Goal: Task Accomplishment & Management: Complete application form

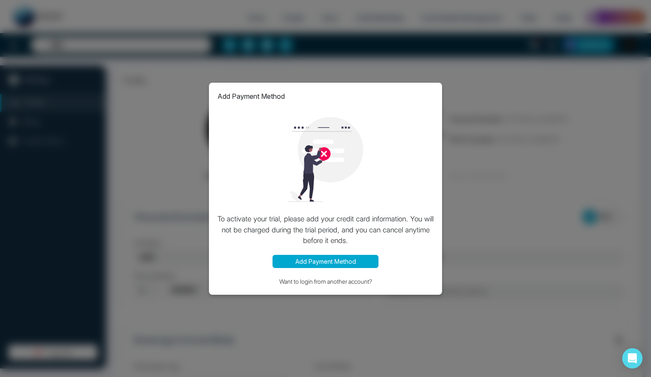
type input "**********"
click at [493, 198] on div "Add Payment Method To activate your trial, please add your credit card informat…" at bounding box center [325, 188] width 651 height 377
click at [341, 263] on button "Add Payment Method" at bounding box center [325, 261] width 106 height 13
click at [168, 189] on div "Add Payment Method To activate your trial, please add your credit card informat…" at bounding box center [325, 188] width 651 height 377
click at [324, 263] on button "Add Payment Method" at bounding box center [325, 261] width 106 height 13
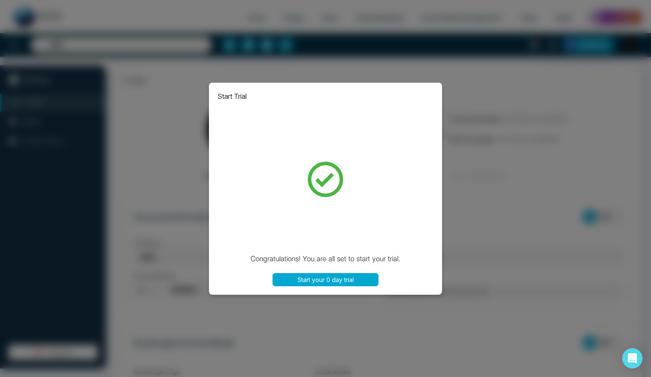
click at [341, 282] on button "Start your 0 day trial" at bounding box center [325, 279] width 106 height 13
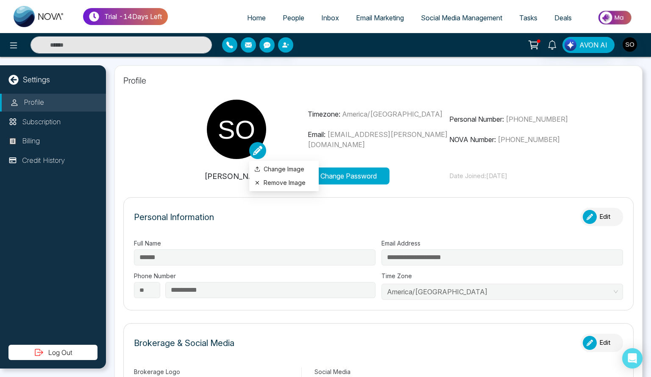
click at [254, 150] on icon at bounding box center [257, 150] width 9 height 9
click at [290, 137] on div "Change Image Remove Image" at bounding box center [237, 129] width 142 height 59
click at [607, 215] on button "Edit" at bounding box center [601, 217] width 42 height 18
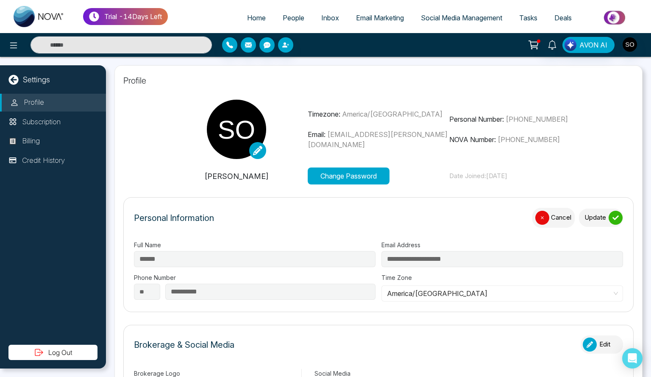
click at [593, 217] on button "Update" at bounding box center [601, 217] width 44 height 18
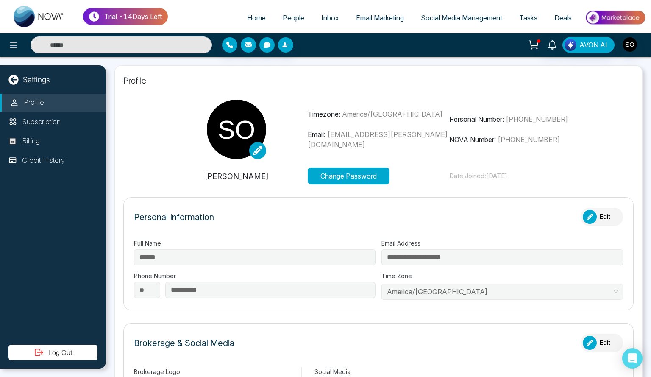
click at [587, 214] on icon "button" at bounding box center [589, 217] width 6 height 6
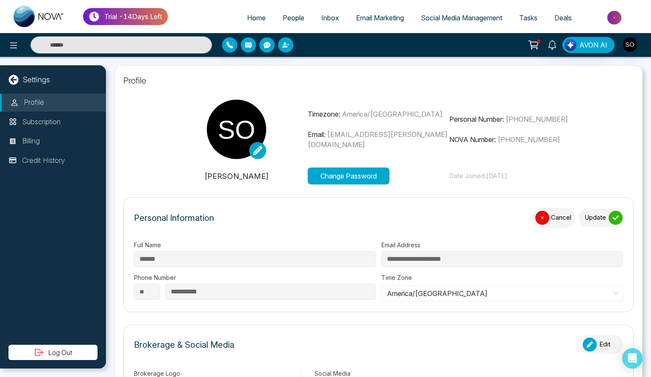
click at [333, 229] on div "Personal Information Cancel Update" at bounding box center [378, 222] width 489 height 28
click at [12, 46] on icon at bounding box center [13, 45] width 10 height 10
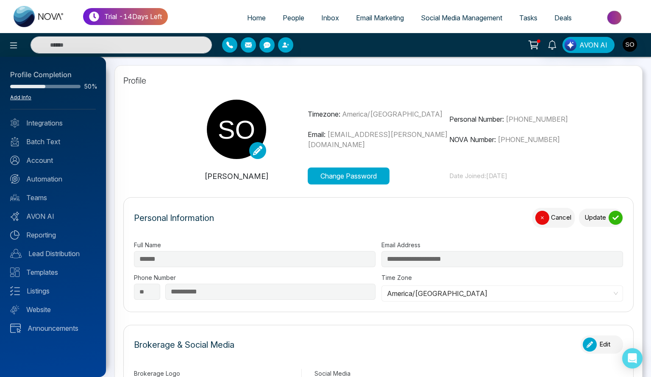
click at [27, 98] on link "Add Info" at bounding box center [20, 97] width 21 height 6
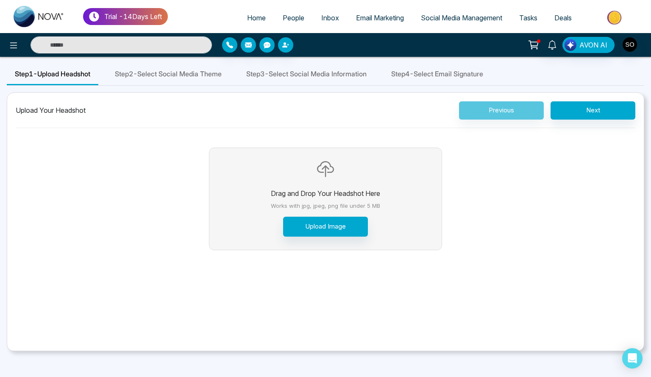
click at [213, 80] on div "Step 2 - Select Social Media Theme" at bounding box center [168, 75] width 123 height 22
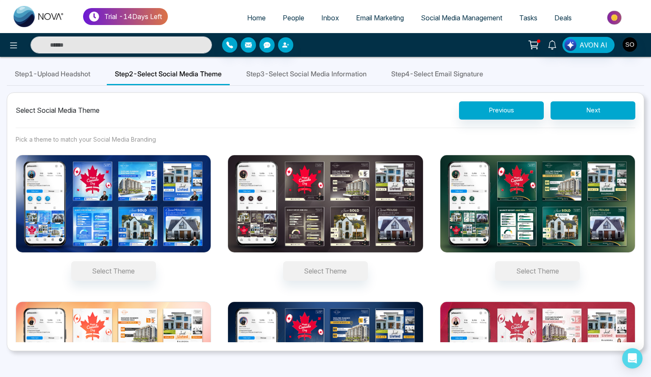
click at [360, 78] on span "Step 3 - Select Social Media Information" at bounding box center [306, 74] width 120 height 10
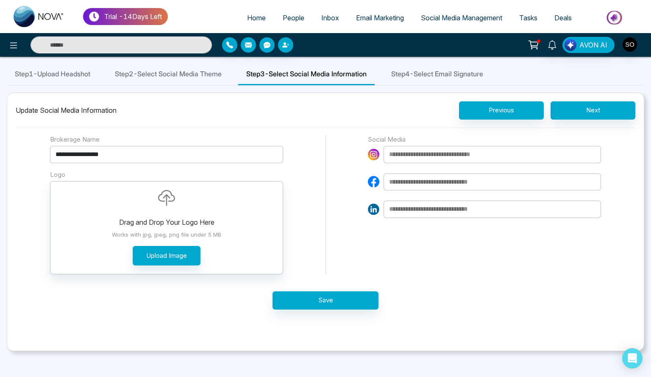
click at [454, 75] on span "Step 4 - Select Email Signature" at bounding box center [437, 74] width 92 height 10
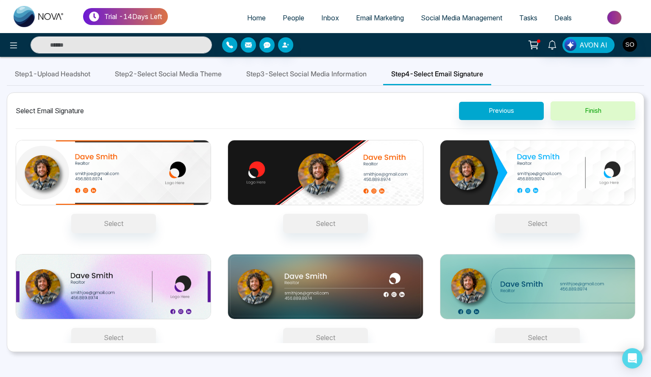
click at [345, 70] on span "Step 3 - Select Social Media Information" at bounding box center [306, 74] width 120 height 10
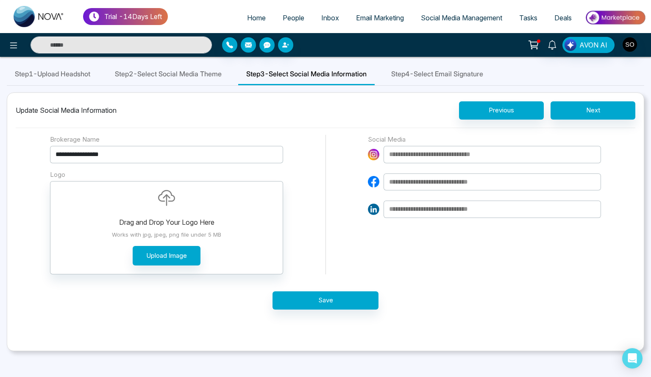
click at [209, 76] on span "Step 2 - Select Social Media Theme" at bounding box center [168, 74] width 107 height 10
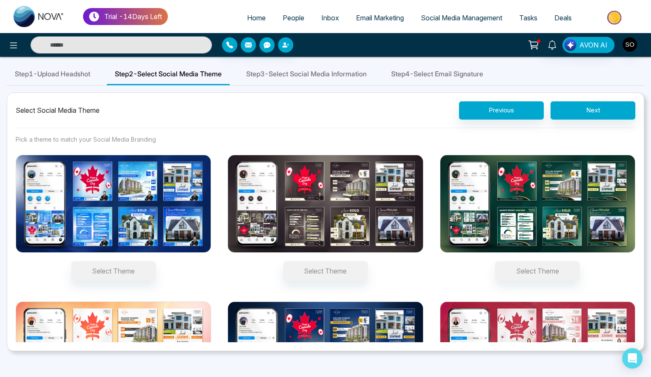
click at [289, 80] on div "Step 3 - Select Social Media Information" at bounding box center [306, 75] width 136 height 22
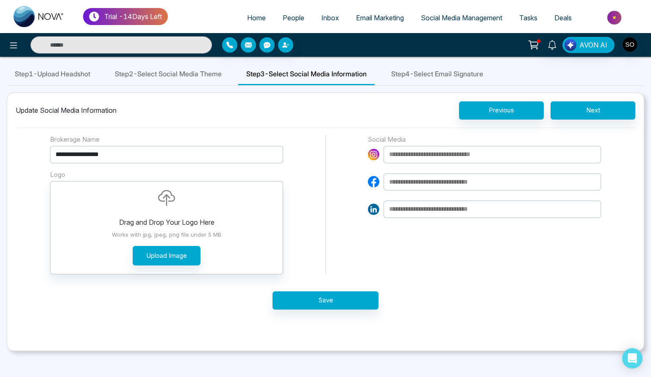
click at [75, 72] on span "Step 1 - Upload Headshot" at bounding box center [52, 74] width 75 height 10
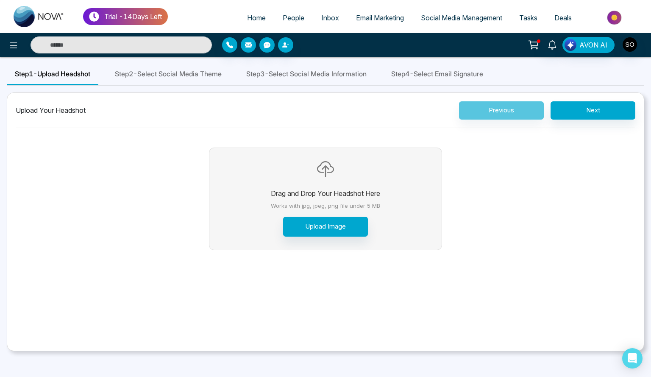
click at [635, 52] on div at bounding box center [629, 45] width 15 height 16
click at [632, 47] on img "button" at bounding box center [629, 44] width 14 height 14
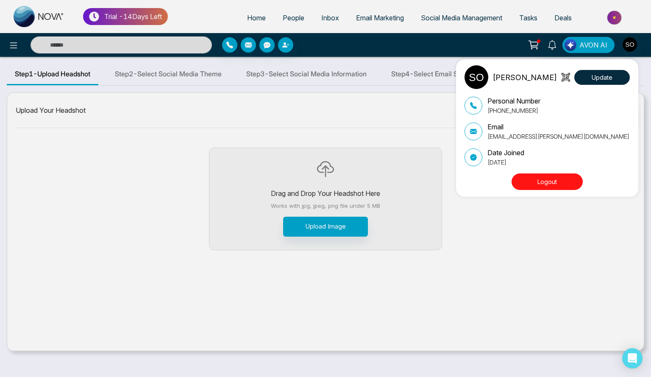
click at [557, 181] on button "Logout" at bounding box center [546, 181] width 71 height 17
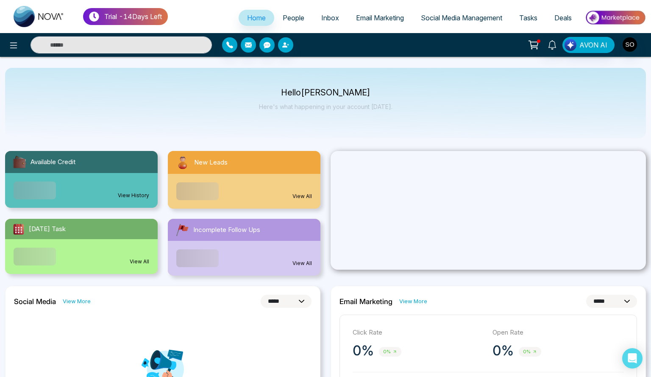
select select "*"
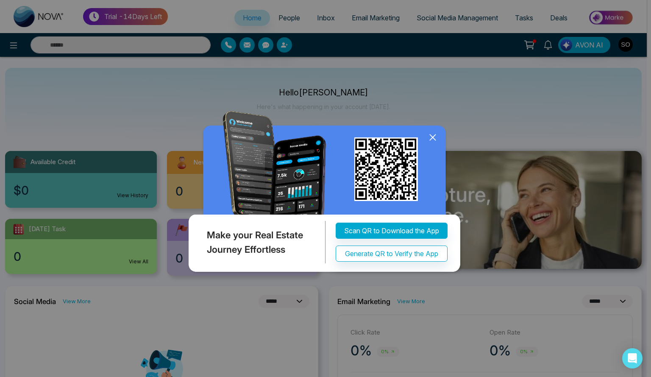
select select "*"
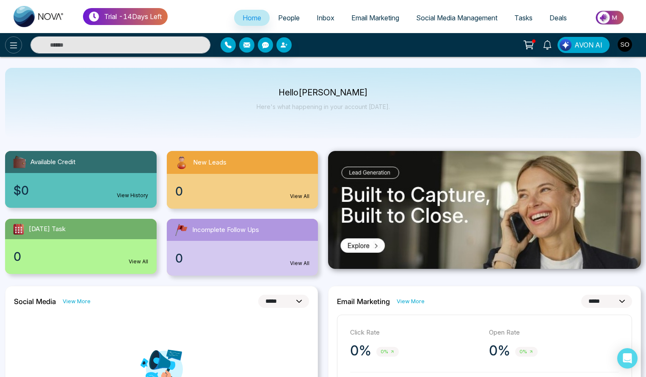
click at [14, 47] on icon at bounding box center [13, 45] width 10 height 10
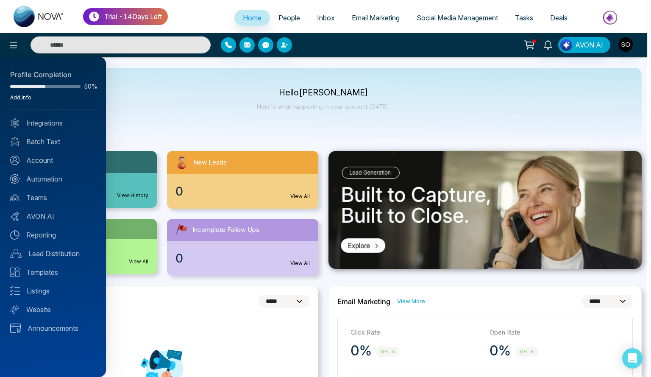
click at [22, 98] on link "Add Info" at bounding box center [20, 97] width 21 height 6
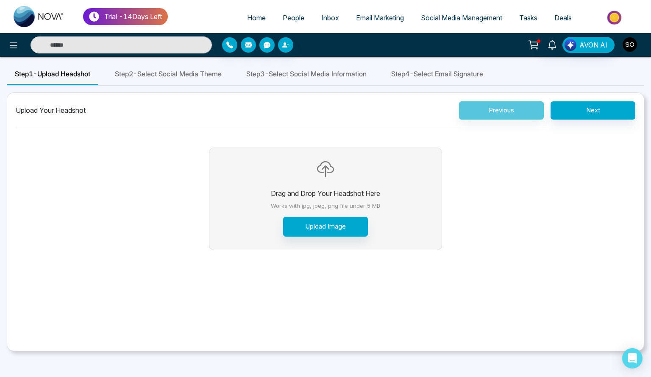
click at [631, 44] on img "button" at bounding box center [629, 44] width 14 height 14
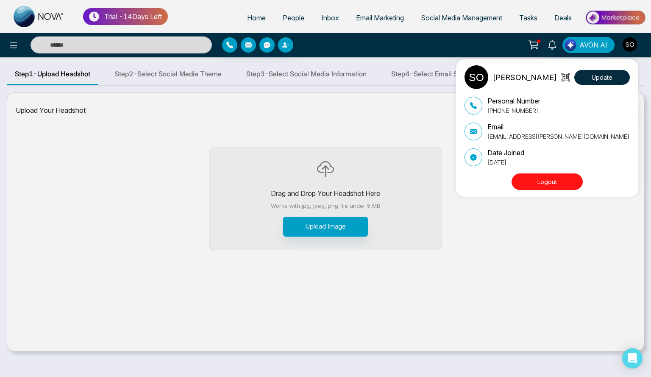
click at [509, 79] on p "[PERSON_NAME]" at bounding box center [524, 77] width 64 height 11
click at [612, 80] on button "Update" at bounding box center [601, 77] width 55 height 15
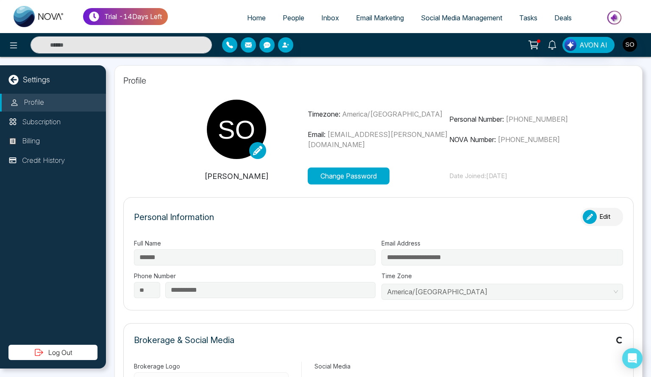
type input "**********"
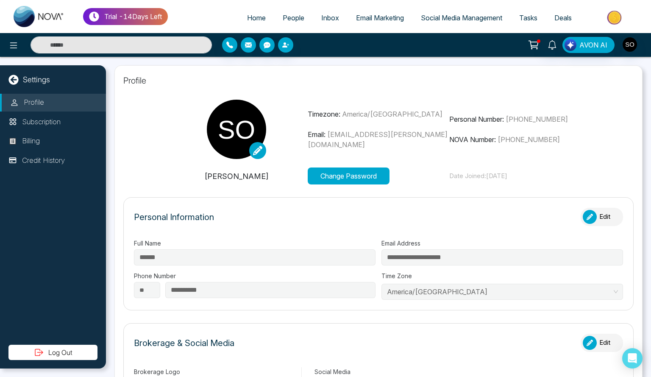
click at [599, 219] on button "Edit" at bounding box center [601, 217] width 42 height 18
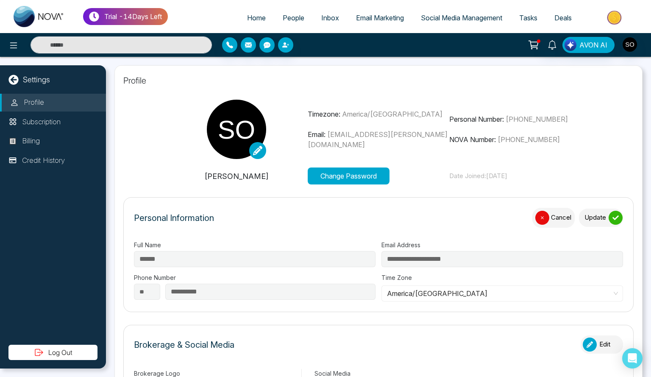
click at [126, 263] on form "**********" at bounding box center [378, 254] width 510 height 115
click at [558, 22] on link "Deals" at bounding box center [563, 18] width 34 height 16
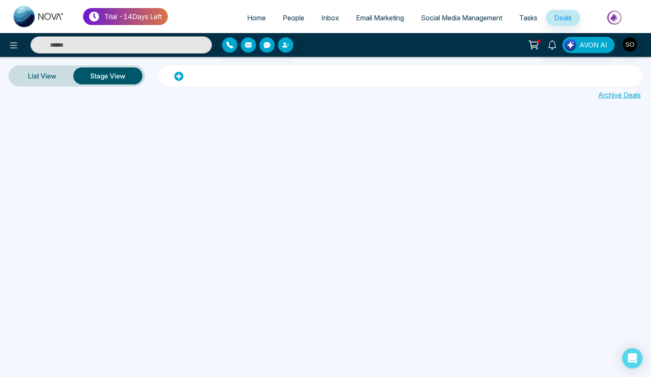
click at [370, 20] on span "Email Marketing" at bounding box center [380, 18] width 48 height 8
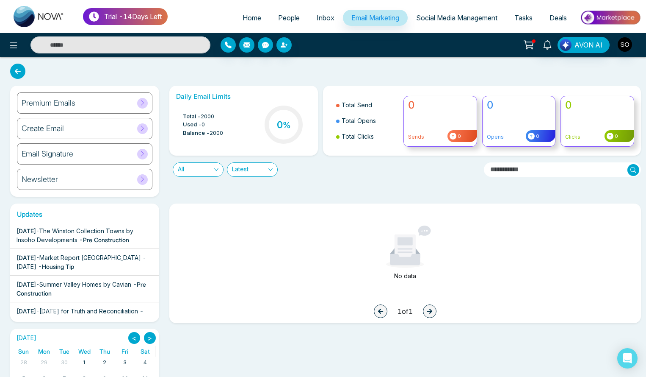
click at [317, 17] on span "Inbox" at bounding box center [326, 18] width 18 height 8
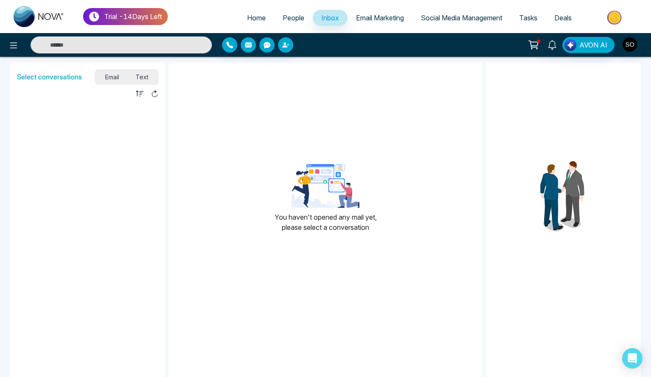
click at [286, 25] on link "People" at bounding box center [293, 18] width 39 height 16
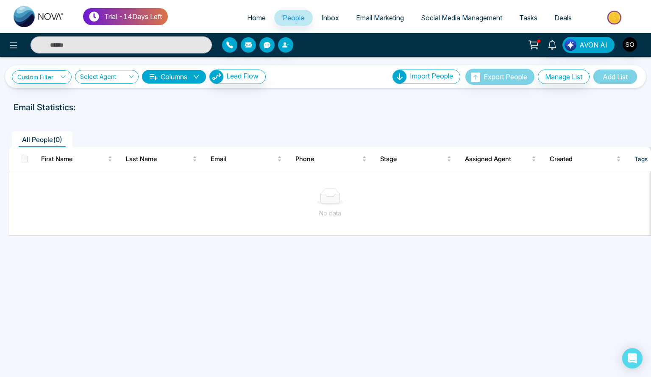
click at [247, 17] on span "Home" at bounding box center [256, 18] width 19 height 8
select select "*"
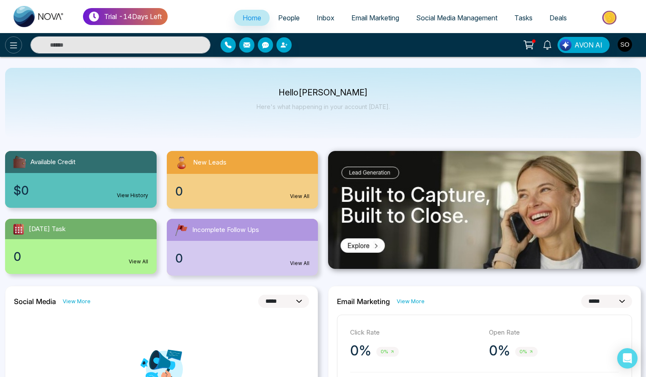
click at [11, 42] on icon at bounding box center [13, 45] width 10 height 10
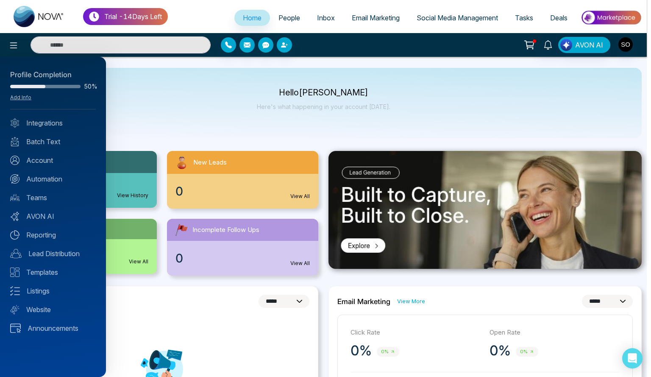
click at [30, 203] on div "Profile Completion 50% Add Info Integrations Batch Text Account Automation Team…" at bounding box center [53, 217] width 106 height 320
click at [43, 197] on link "Teams" at bounding box center [53, 197] width 86 height 10
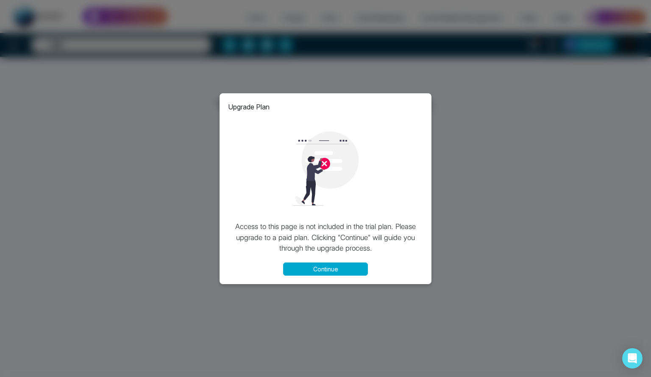
click at [304, 266] on button "Continue" at bounding box center [325, 268] width 85 height 13
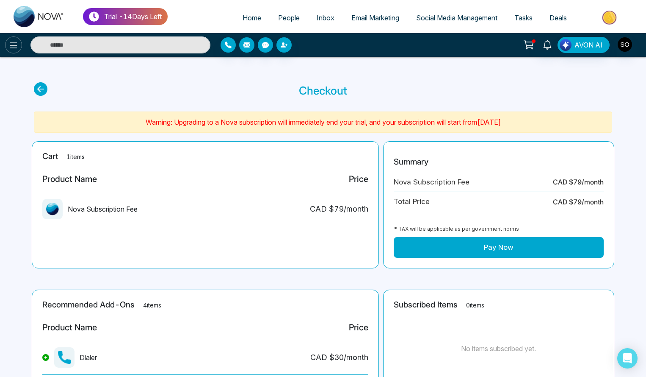
click at [15, 46] on icon at bounding box center [13, 45] width 10 height 10
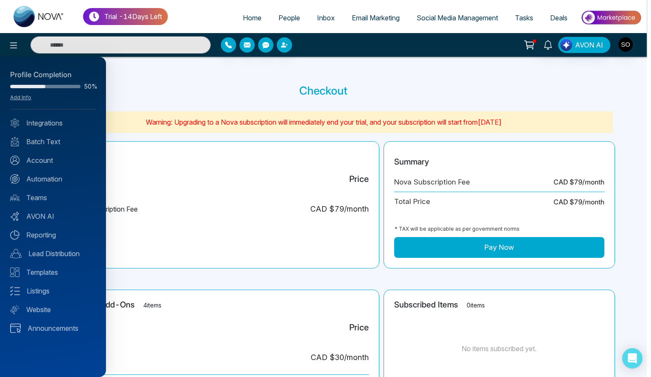
click at [242, 17] on div at bounding box center [325, 188] width 651 height 377
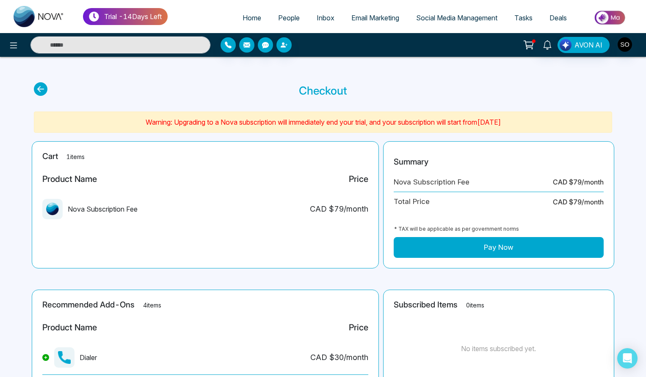
click at [249, 18] on span "Home" at bounding box center [252, 18] width 19 height 8
select select "*"
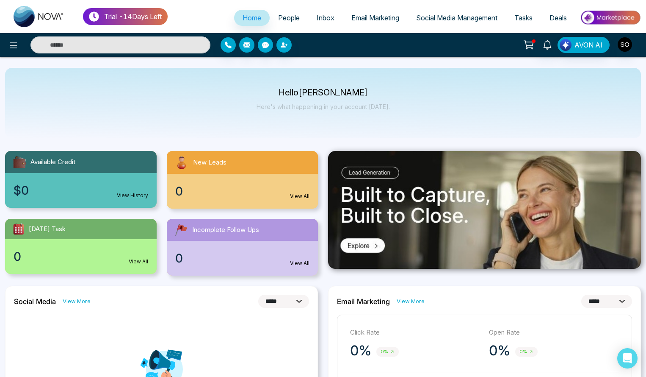
click at [527, 49] on icon at bounding box center [529, 45] width 12 height 12
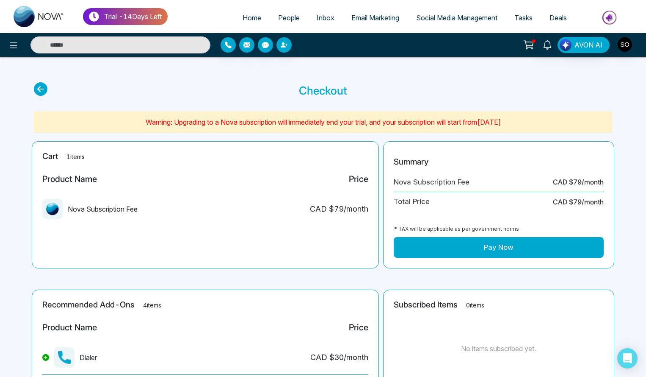
click at [247, 15] on span "Home" at bounding box center [252, 18] width 19 height 8
select select "*"
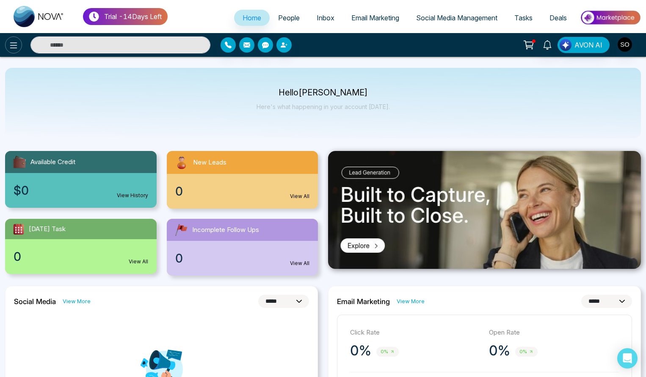
click at [13, 40] on icon at bounding box center [13, 45] width 10 height 10
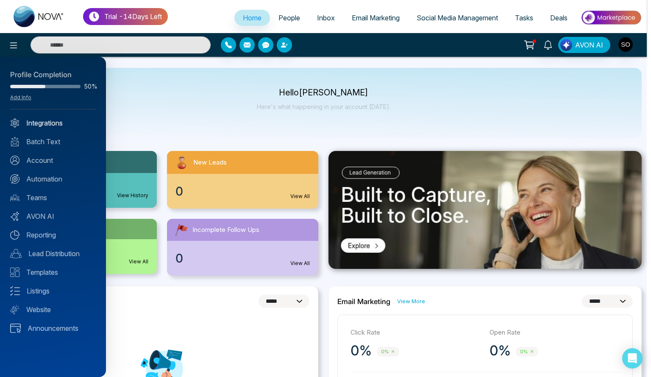
click at [45, 124] on link "Integrations" at bounding box center [53, 123] width 86 height 10
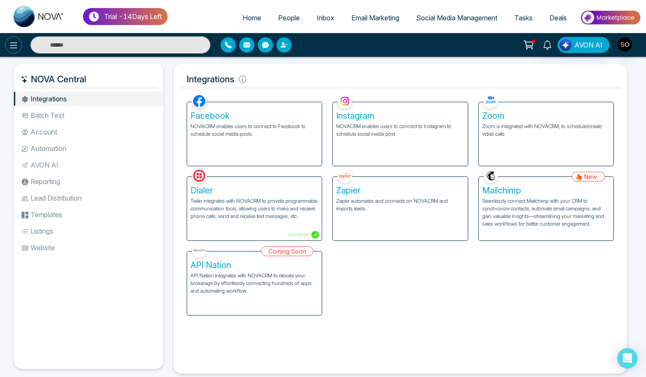
click at [13, 51] on button at bounding box center [13, 44] width 17 height 17
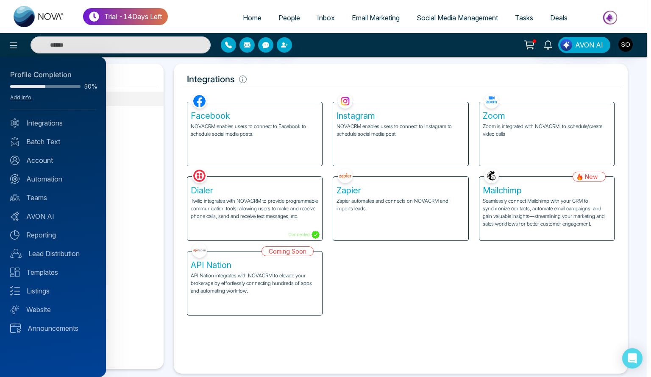
click at [29, 101] on div "Profile Completion 50% Add Info" at bounding box center [53, 89] width 86 height 40
click at [24, 97] on link "Add Info" at bounding box center [20, 97] width 21 height 6
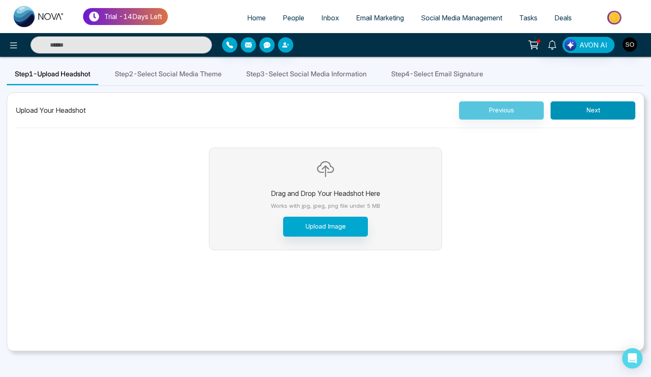
click at [585, 119] on button "Next" at bounding box center [592, 110] width 85 height 18
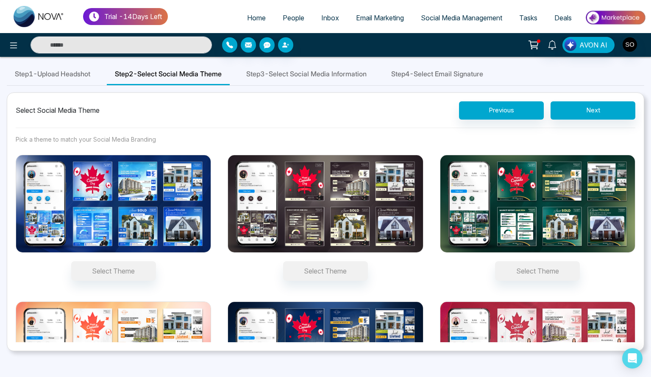
click at [137, 194] on img at bounding box center [113, 204] width 195 height 98
click at [137, 261] on button "Select Theme" at bounding box center [113, 270] width 85 height 19
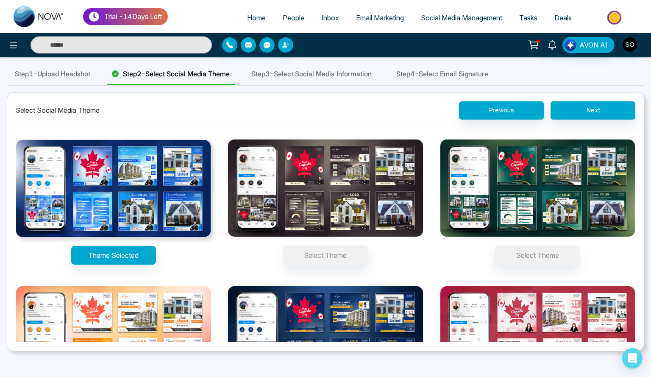
click at [99, 207] on img at bounding box center [113, 188] width 195 height 98
click at [99, 246] on button "Theme Selected" at bounding box center [113, 255] width 85 height 19
click at [317, 197] on img at bounding box center [324, 188] width 195 height 98
click at [317, 245] on button "Select Theme" at bounding box center [325, 254] width 85 height 19
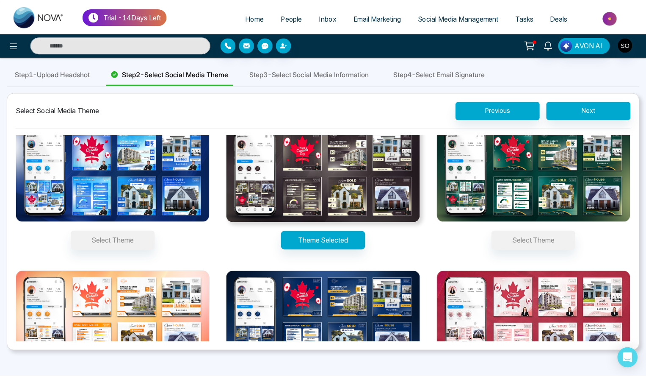
scroll to position [13, 0]
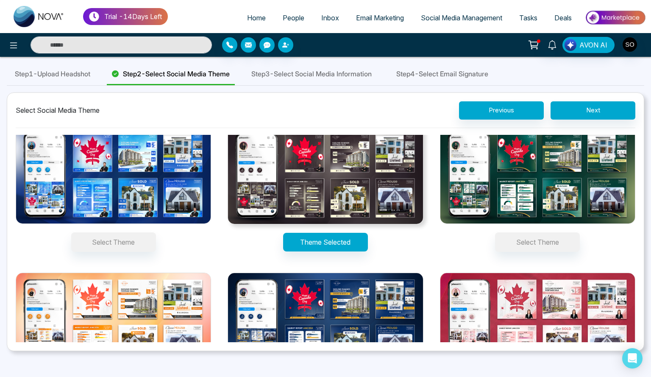
click at [312, 75] on span "Step 3 - Select Social Media Information" at bounding box center [311, 74] width 120 height 10
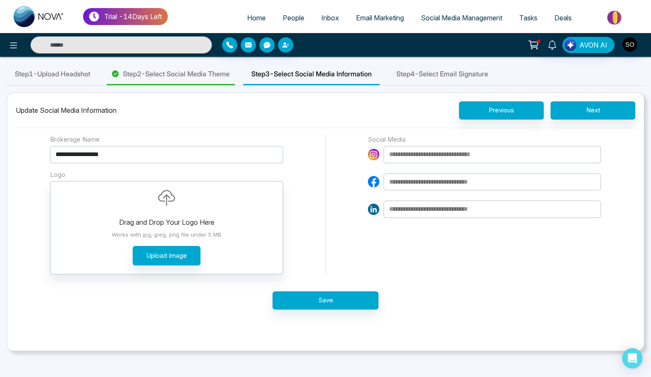
click at [440, 77] on span "Step 4 - Select Email Signature" at bounding box center [442, 74] width 92 height 10
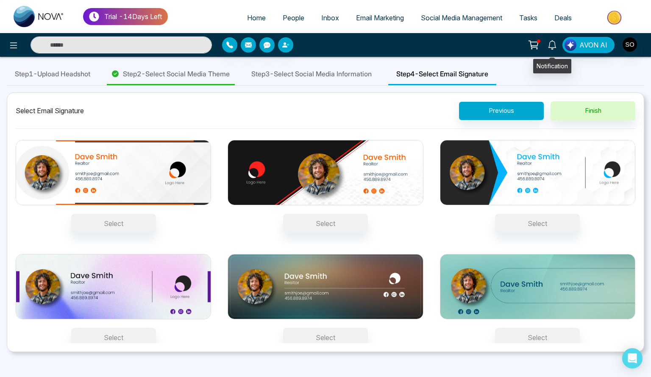
click at [552, 45] on icon at bounding box center [551, 44] width 9 height 9
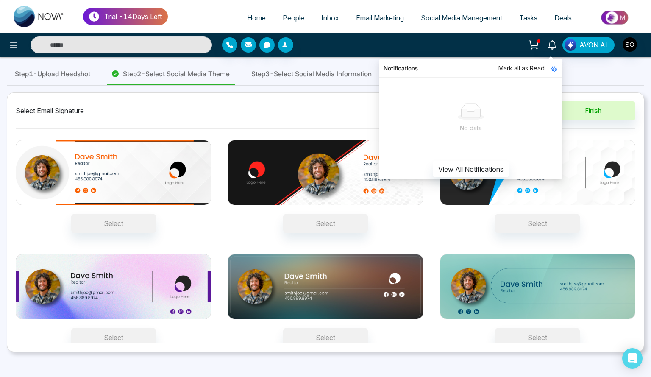
click at [590, 78] on div "Step 1 - Upload Headshot Step 2 - Select Social Media Theme Step 3 - Select Soc…" at bounding box center [325, 75] width 637 height 22
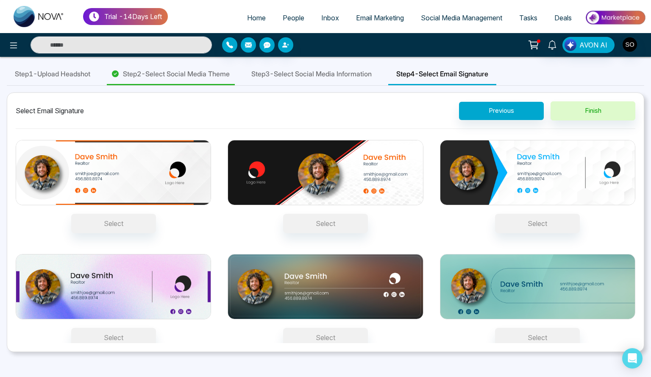
click at [535, 47] on icon at bounding box center [533, 44] width 8 height 6
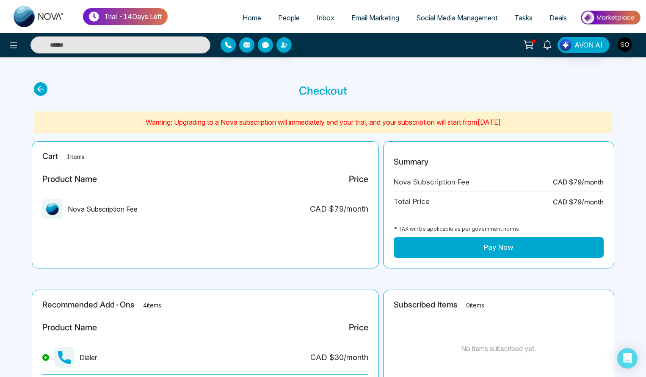
click at [251, 21] on span "Home" at bounding box center [252, 18] width 19 height 8
select select "*"
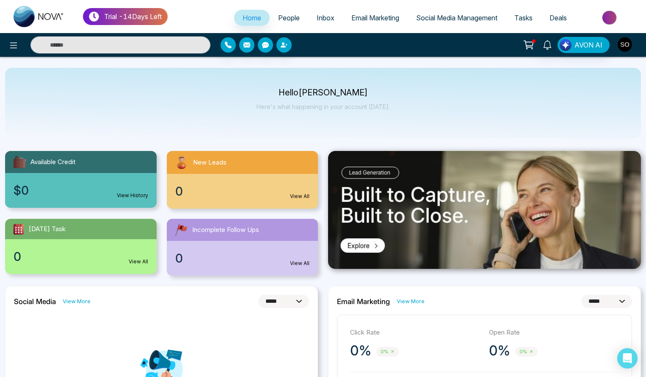
click at [628, 43] on img "button" at bounding box center [625, 44] width 14 height 14
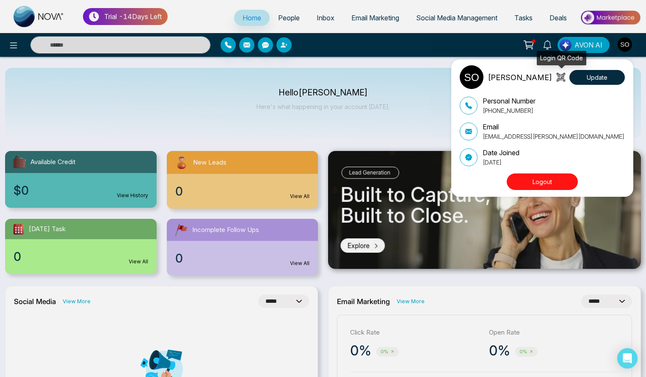
click at [563, 78] on icon at bounding box center [562, 77] width 3 height 6
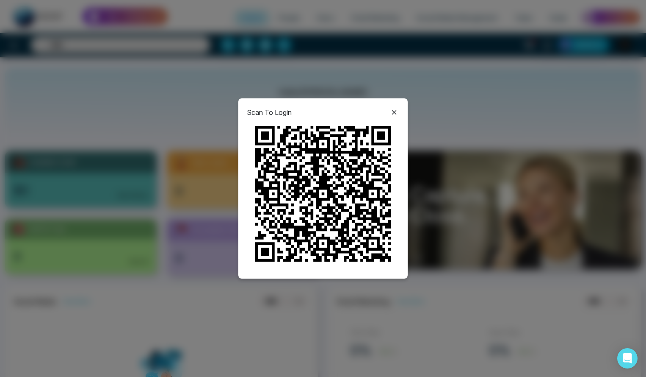
click at [397, 116] on icon at bounding box center [394, 112] width 10 height 10
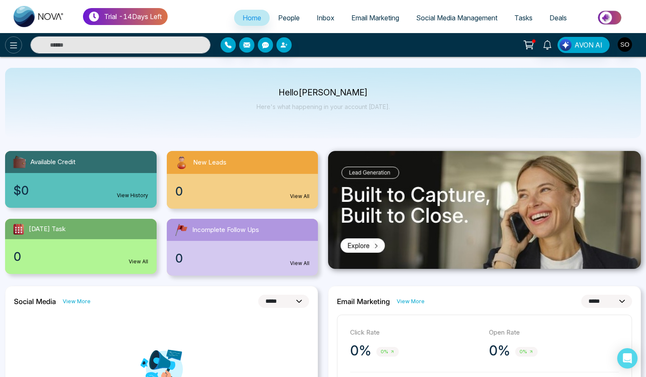
click at [15, 44] on icon at bounding box center [13, 45] width 10 height 10
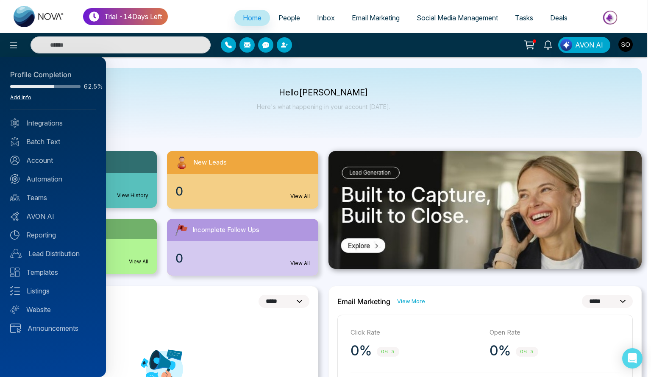
click at [25, 95] on link "Add Info" at bounding box center [20, 97] width 21 height 6
